Goal: Information Seeking & Learning: Learn about a topic

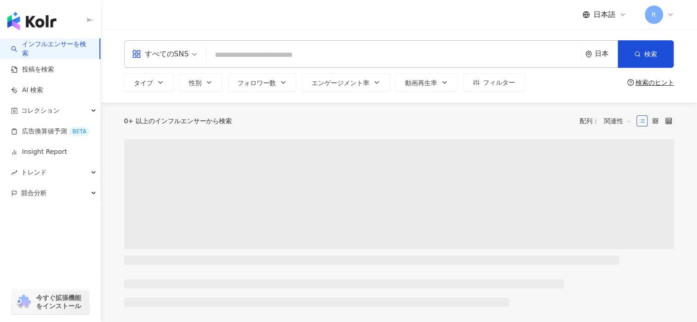
drag, startPoint x: 418, startPoint y: 60, endPoint x: 397, endPoint y: 52, distance: 22.1
click at [397, 52] on input "search" at bounding box center [394, 54] width 368 height 17
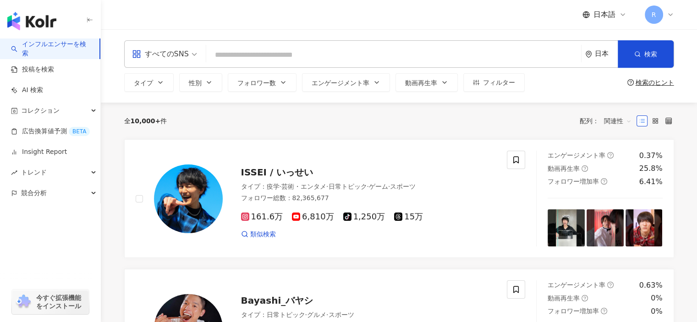
click at [649, 82] on div "検索のヒント" at bounding box center [655, 82] width 39 height 7
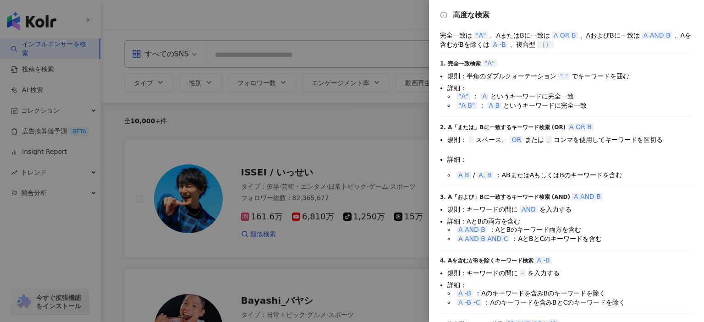
drag, startPoint x: 397, startPoint y: 121, endPoint x: 332, endPoint y: 117, distance: 64.3
click at [332, 117] on div at bounding box center [352, 161] width 704 height 322
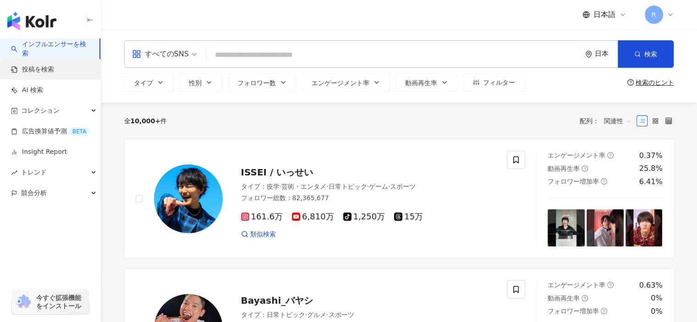
click at [54, 71] on link "投稿を検索" at bounding box center [32, 69] width 43 height 9
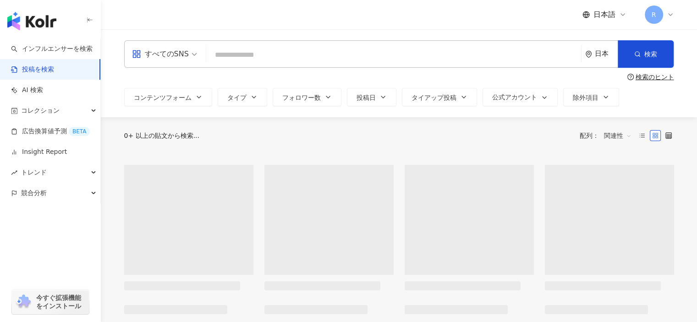
click at [308, 61] on input "search" at bounding box center [394, 55] width 368 height 20
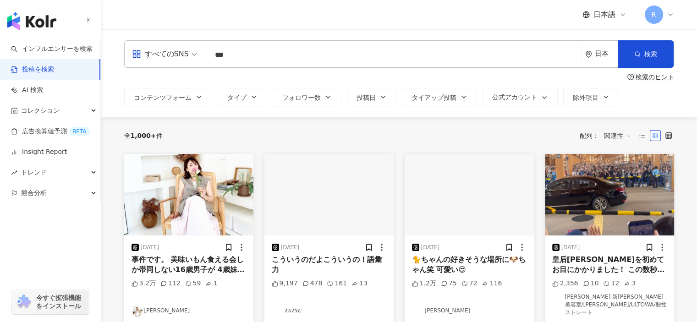
type input "***"
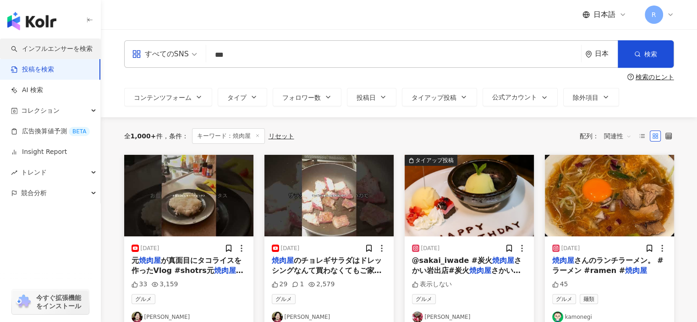
click at [44, 44] on link "インフルエンサーを検索" at bounding box center [52, 48] width 82 height 9
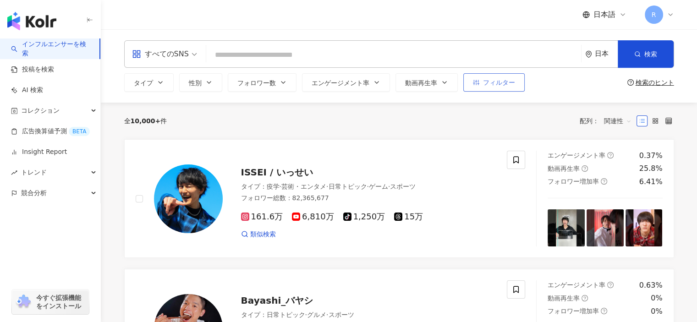
click at [491, 88] on button "フィルター" at bounding box center [493, 82] width 61 height 18
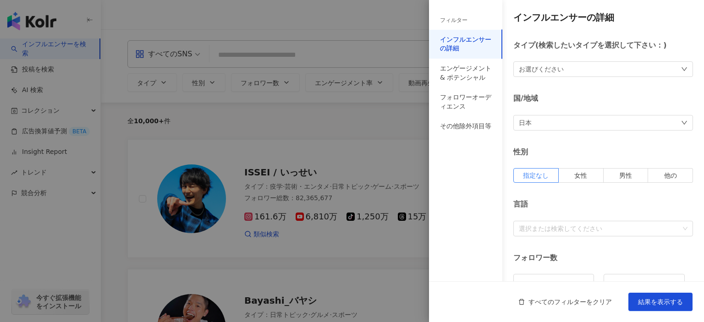
click at [407, 109] on div at bounding box center [352, 161] width 704 height 322
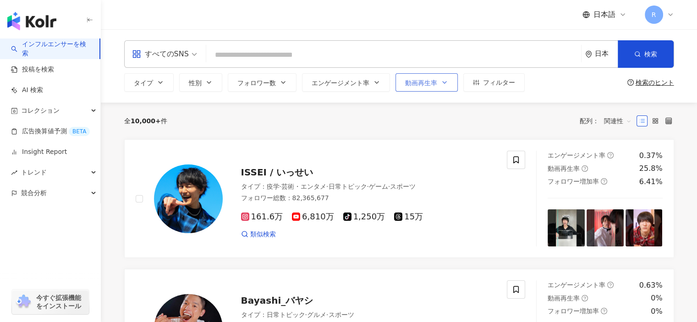
click at [418, 88] on button "動画再生率" at bounding box center [427, 82] width 62 height 18
click at [369, 132] on div "全 10,000+ 件 配列： 関連性" at bounding box center [399, 121] width 550 height 37
click at [358, 90] on button "エンゲージメント率" at bounding box center [346, 82] width 88 height 18
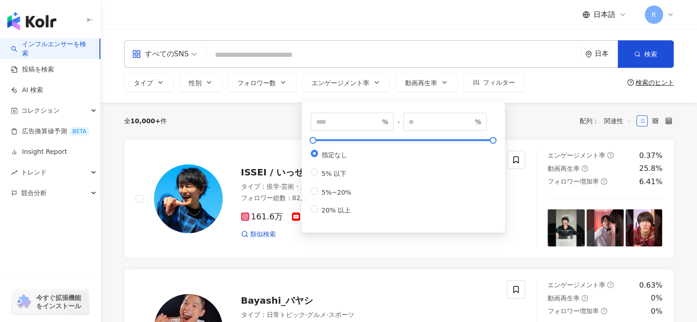
click at [282, 110] on div "全 10,000+ 件 配列： 関連性" at bounding box center [399, 121] width 550 height 37
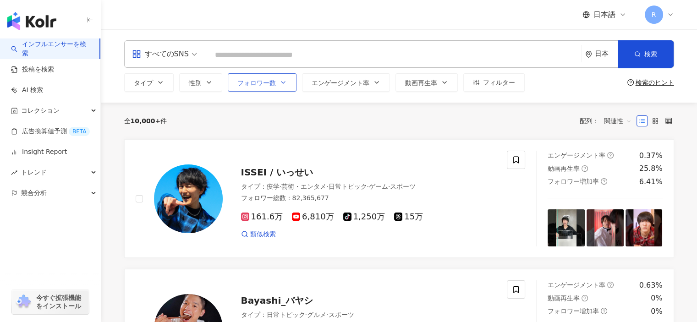
click at [274, 87] on button "フォロワー数" at bounding box center [262, 82] width 69 height 18
click at [543, 124] on div "全 10,000+ 件 配列： 関連性" at bounding box center [399, 121] width 550 height 15
click at [638, 81] on div "検索のヒント" at bounding box center [655, 82] width 39 height 7
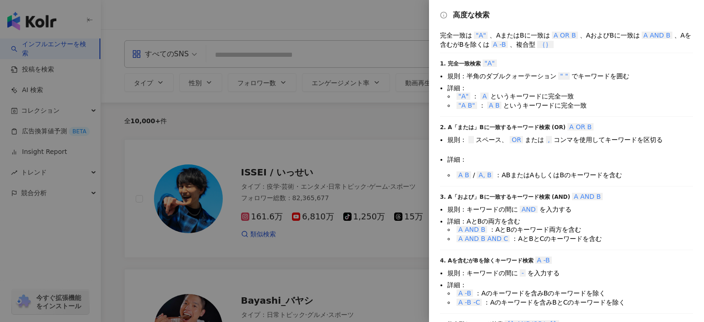
click at [338, 110] on div at bounding box center [352, 161] width 704 height 322
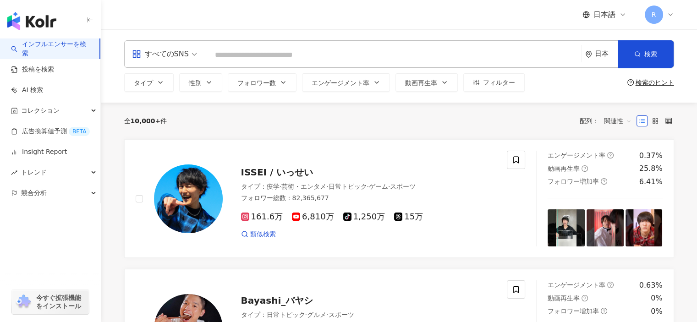
click at [283, 47] on input "search" at bounding box center [394, 54] width 368 height 17
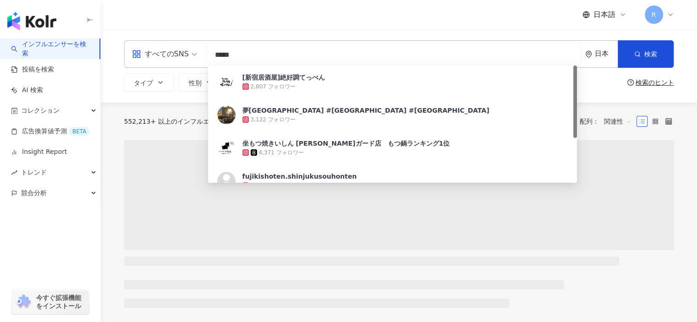
click at [179, 128] on div "552,213+ 以上のインフルエンサーから検索 条件 ： キーワード：新宿居酒屋 リセット" at bounding box center [261, 122] width 274 height 16
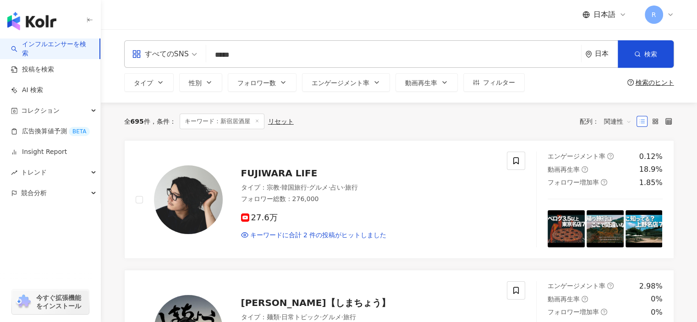
click at [291, 52] on input "*****" at bounding box center [394, 54] width 368 height 17
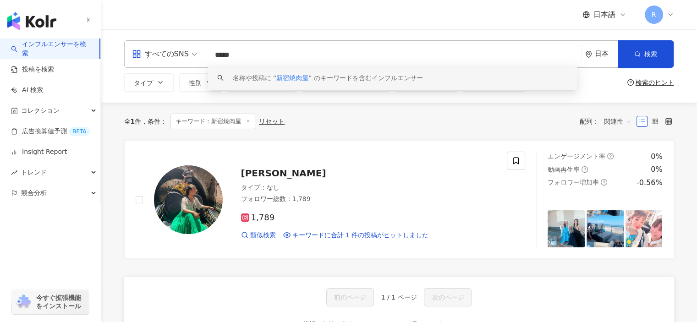
type input "*****"
click at [474, 22] on div "日本語 R" at bounding box center [399, 14] width 550 height 29
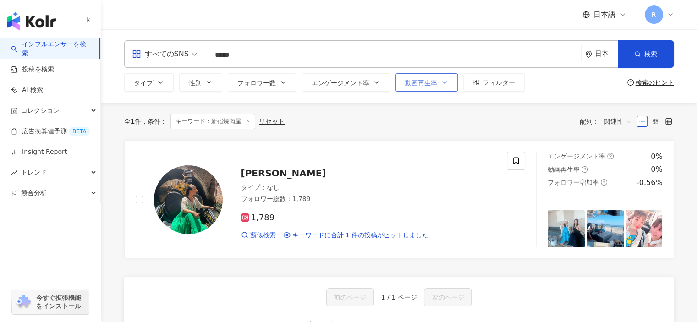
click at [447, 84] on button "動画再生率" at bounding box center [427, 82] width 62 height 18
